Goal: Task Accomplishment & Management: Complete application form

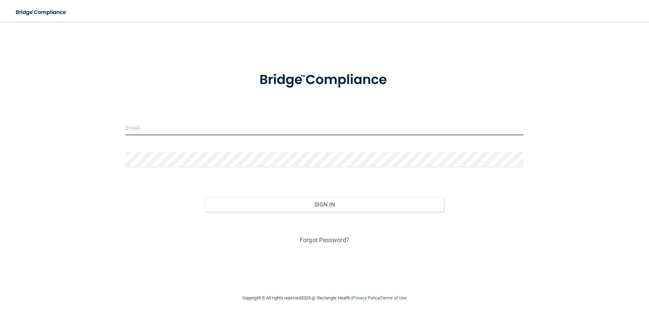
click at [349, 130] on input "email" at bounding box center [325, 127] width 398 height 15
type input "[EMAIL_ADDRESS][DOMAIN_NAME]"
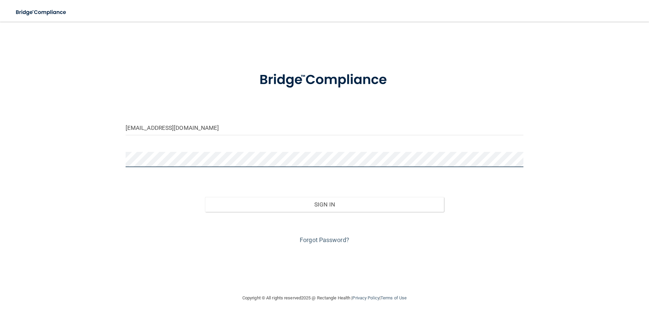
click at [0, 148] on html "Toggle navigation Manage My Enterprise Manage My Location [EMAIL_ADDRESS][DOMAI…" at bounding box center [324, 158] width 649 height 316
click at [205, 197] on button "Sign In" at bounding box center [324, 204] width 239 height 15
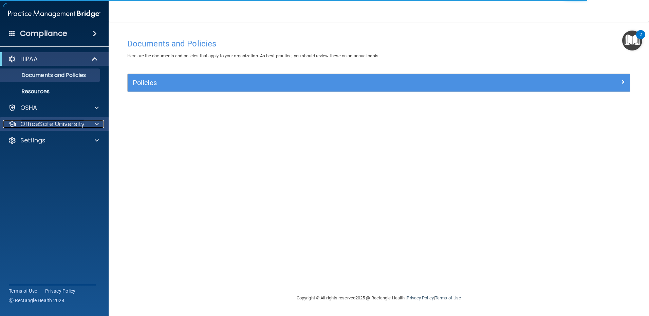
click at [94, 125] on div at bounding box center [95, 124] width 17 height 8
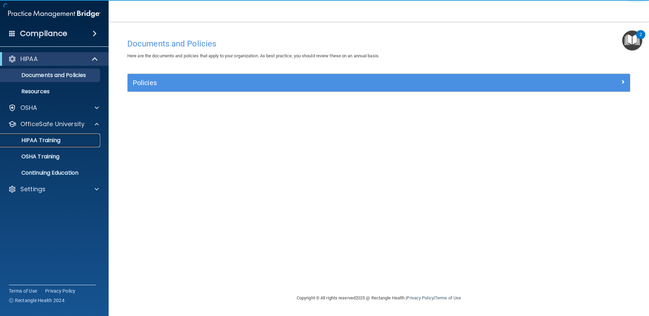
click at [53, 138] on p "HIPAA Training" at bounding box center [32, 140] width 56 height 7
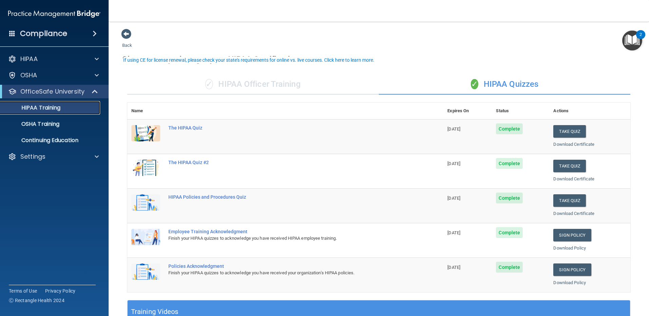
scroll to position [34, 0]
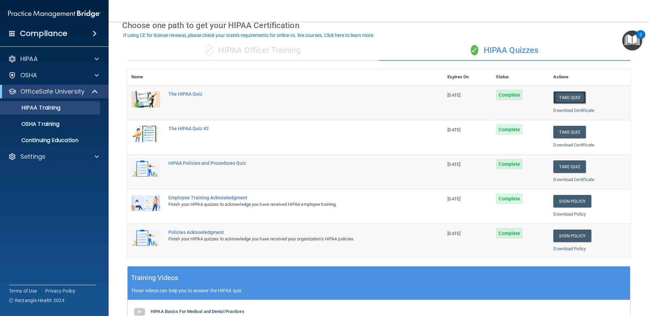
click at [573, 96] on button "Take Quiz" at bounding box center [569, 97] width 33 height 13
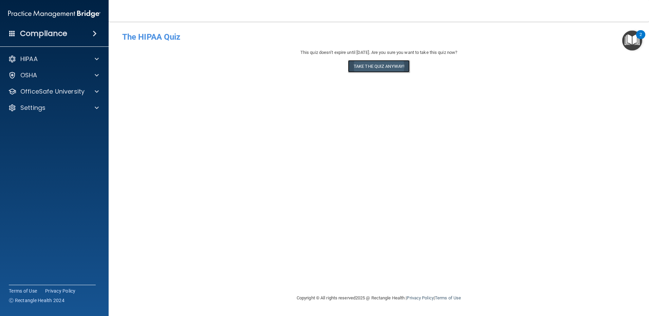
click at [401, 65] on button "Take the quiz anyway!" at bounding box center [379, 66] width 62 height 13
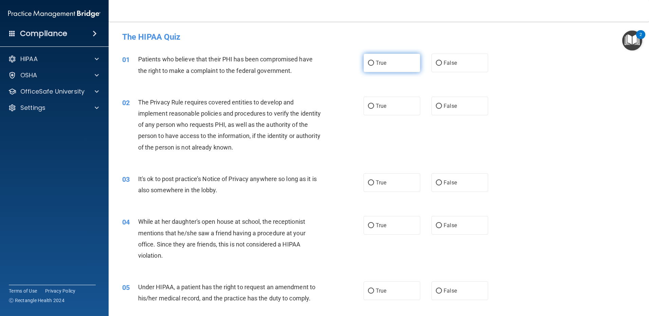
click at [370, 64] on input "True" at bounding box center [371, 63] width 6 height 5
radio input "true"
click at [441, 105] on label "False" at bounding box center [459, 106] width 57 height 19
click at [441, 105] on input "False" at bounding box center [439, 106] width 6 height 5
radio input "true"
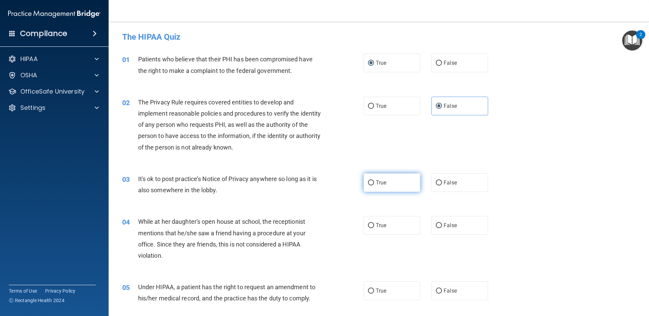
click at [378, 185] on span "True" at bounding box center [381, 182] width 11 height 6
click at [374, 185] on input "True" at bounding box center [371, 182] width 6 height 5
radio input "true"
click at [440, 225] on label "False" at bounding box center [459, 225] width 57 height 19
click at [440, 225] on input "False" at bounding box center [439, 225] width 6 height 5
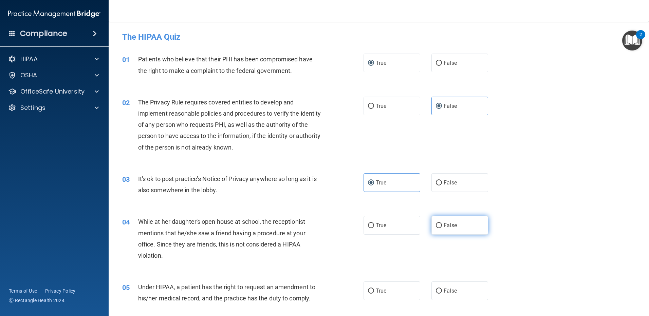
radio input "true"
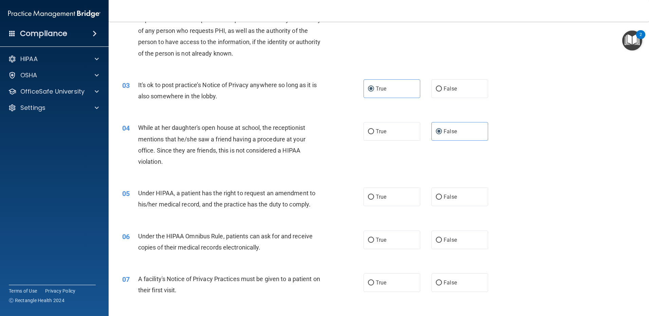
scroll to position [102, 0]
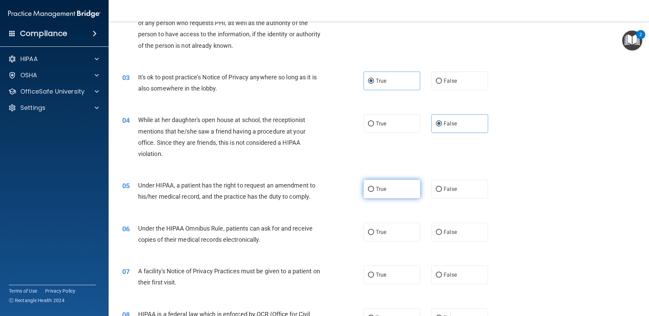
click at [376, 190] on span "True" at bounding box center [381, 189] width 11 height 6
click at [373, 190] on input "True" at bounding box center [371, 189] width 6 height 5
radio input "true"
click at [443, 233] on span "False" at bounding box center [449, 232] width 13 height 6
click at [442, 233] on input "False" at bounding box center [439, 232] width 6 height 5
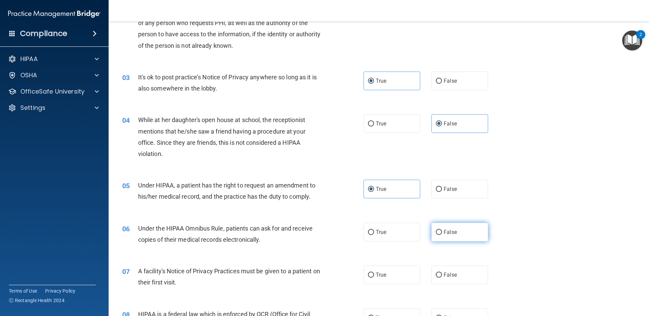
radio input "true"
click at [376, 275] on span "True" at bounding box center [381, 275] width 11 height 6
click at [374, 275] on input "True" at bounding box center [371, 275] width 6 height 5
radio input "true"
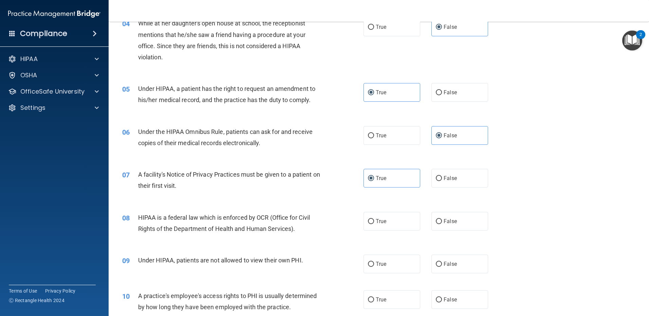
scroll to position [204, 0]
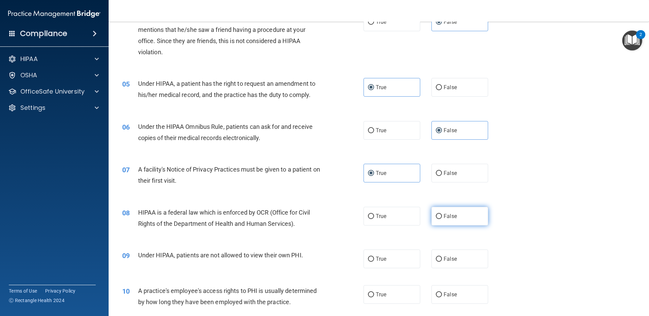
click at [448, 214] on span "False" at bounding box center [449, 216] width 13 height 6
click at [442, 214] on input "False" at bounding box center [439, 216] width 6 height 5
radio input "true"
click at [378, 261] on span "True" at bounding box center [381, 259] width 11 height 6
click at [374, 261] on input "True" at bounding box center [371, 259] width 6 height 5
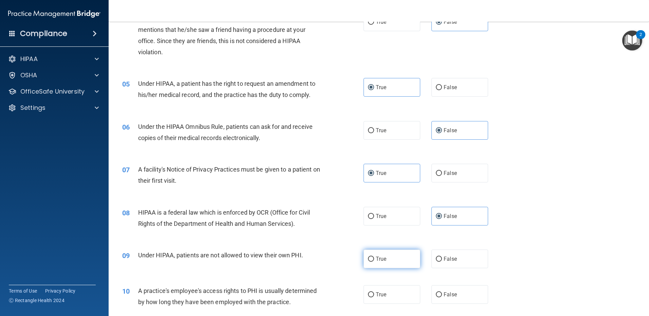
radio input "true"
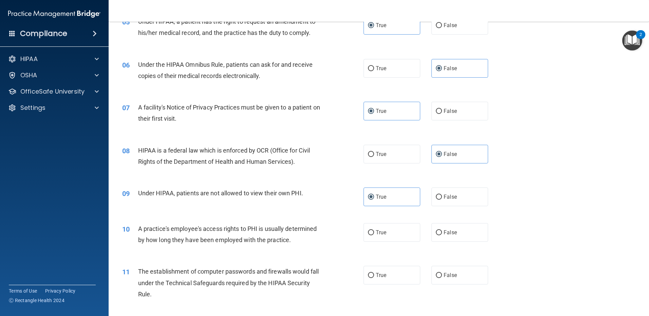
scroll to position [305, 0]
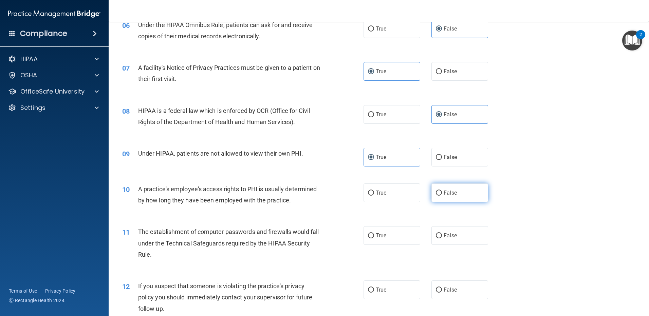
click at [439, 188] on label "False" at bounding box center [459, 193] width 57 height 19
click at [439, 191] on input "False" at bounding box center [439, 193] width 6 height 5
radio input "true"
click at [384, 238] on span "True" at bounding box center [381, 235] width 11 height 6
click at [374, 238] on input "True" at bounding box center [371, 235] width 6 height 5
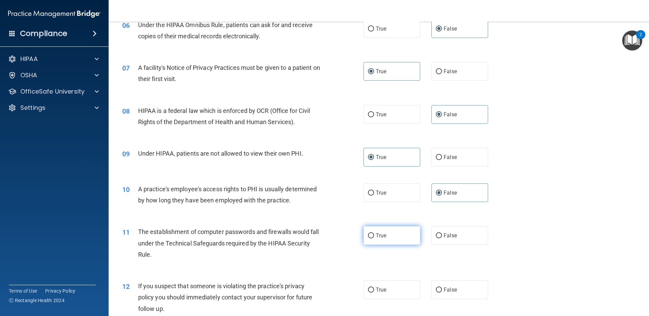
radio input "true"
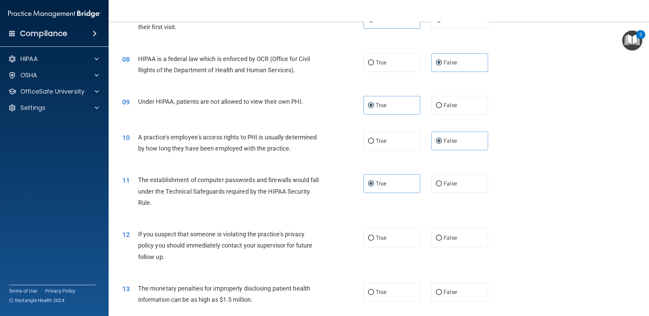
scroll to position [373, 0]
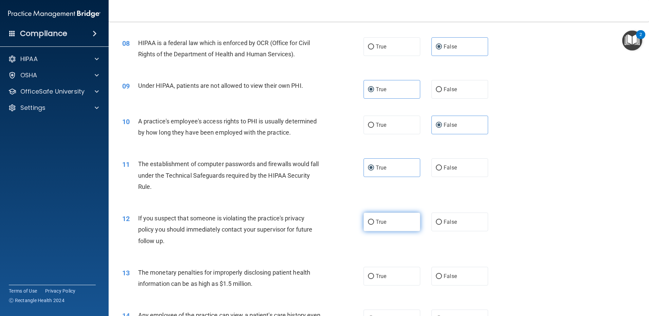
click at [385, 224] on label "True" at bounding box center [391, 222] width 57 height 19
click at [374, 224] on input "True" at bounding box center [371, 222] width 6 height 5
radio input "true"
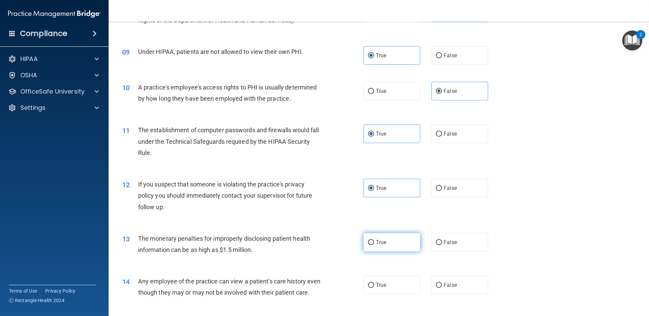
click at [385, 241] on label "True" at bounding box center [391, 242] width 57 height 19
click at [374, 241] on input "True" at bounding box center [371, 242] width 6 height 5
radio input "true"
click at [446, 290] on label "False" at bounding box center [459, 285] width 57 height 19
click at [442, 288] on input "False" at bounding box center [439, 285] width 6 height 5
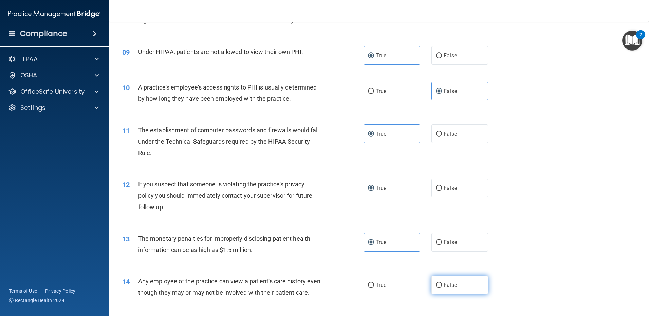
radio input "true"
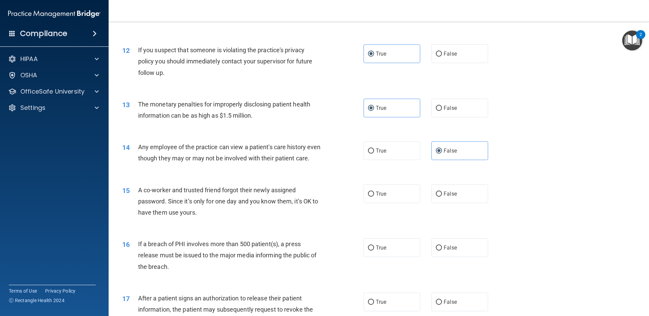
scroll to position [577, 0]
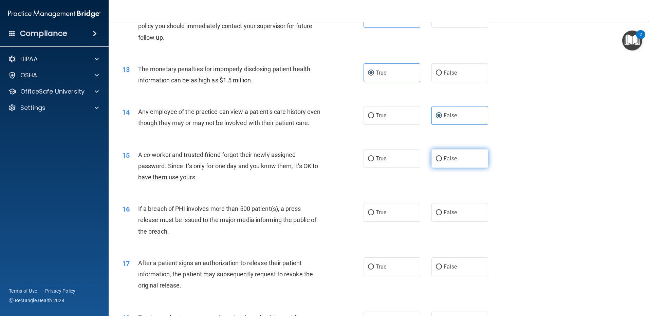
click at [439, 168] on label "False" at bounding box center [459, 158] width 57 height 19
click at [439, 161] on input "False" at bounding box center [439, 158] width 6 height 5
radio input "true"
click at [440, 222] on label "False" at bounding box center [459, 212] width 57 height 19
click at [440, 215] on input "False" at bounding box center [439, 212] width 6 height 5
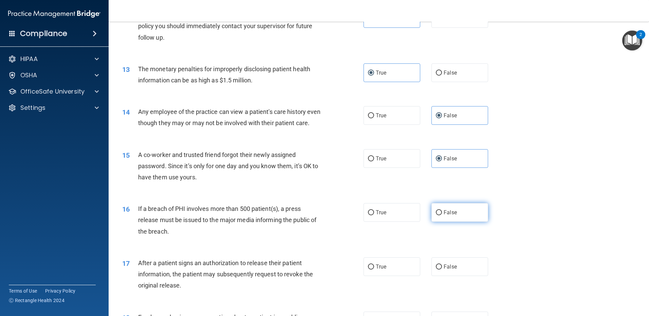
radio input "true"
